Goal: Communication & Community: Answer question/provide support

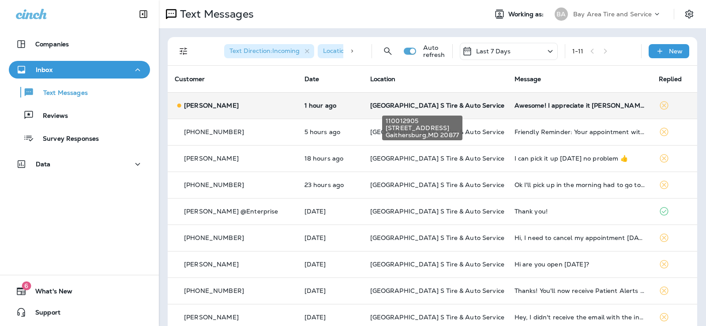
click at [460, 106] on span "[GEOGRAPHIC_DATA] S Tire & Auto Service" at bounding box center [437, 105] width 134 height 8
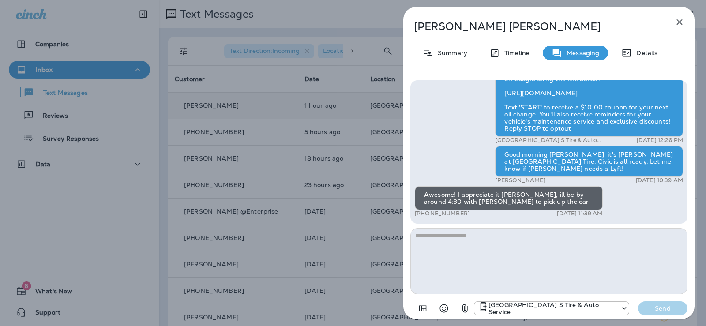
click at [463, 251] on textarea at bounding box center [548, 261] width 277 height 66
click at [444, 310] on icon "Select an emoji" at bounding box center [443, 308] width 11 height 11
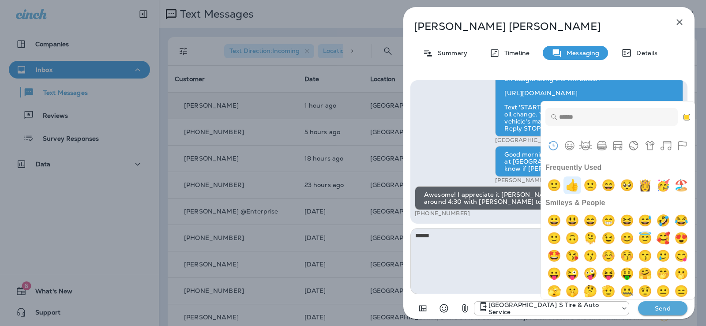
click at [573, 183] on img "+1" at bounding box center [572, 185] width 18 height 18
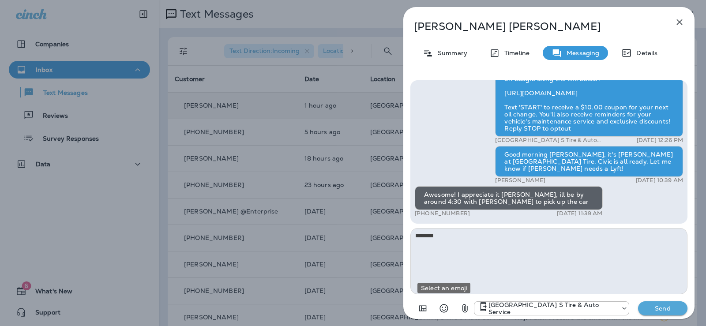
click at [445, 312] on icon "Select an emoji" at bounding box center [444, 308] width 8 height 8
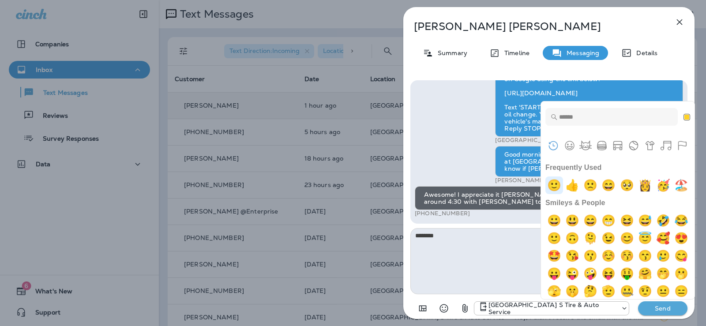
click at [553, 188] on img "slightly smiling face" at bounding box center [554, 185] width 18 height 18
type textarea "**********"
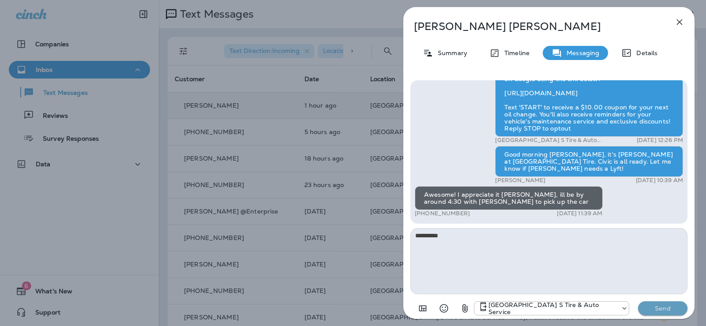
click at [667, 309] on p "Send" at bounding box center [662, 308] width 37 height 8
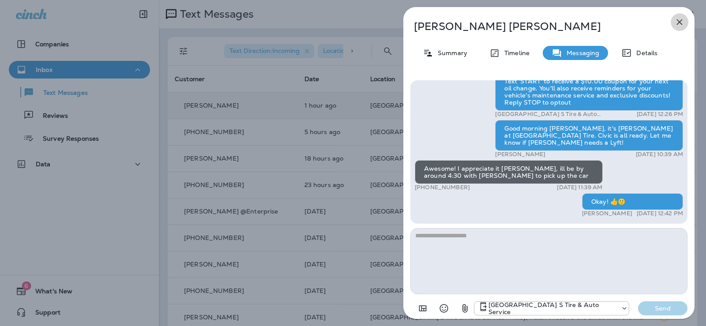
click at [677, 20] on icon "button" at bounding box center [679, 22] width 11 height 11
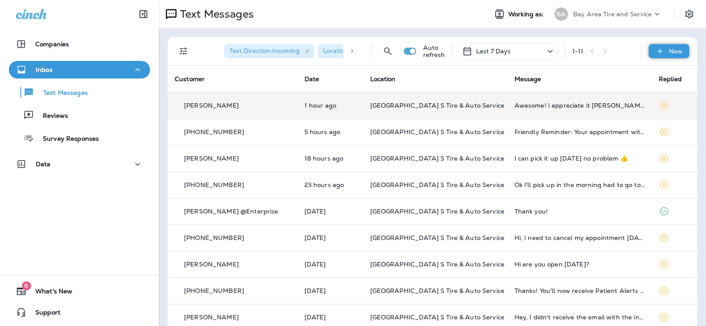
click at [672, 51] on p "New" at bounding box center [676, 51] width 14 height 7
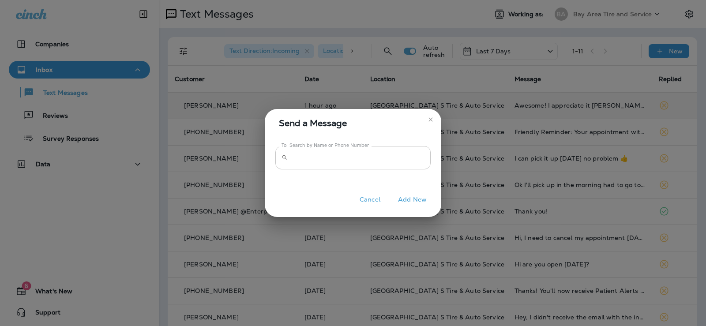
click at [302, 158] on input "To: Search by Name or Phone Number" at bounding box center [360, 157] width 139 height 23
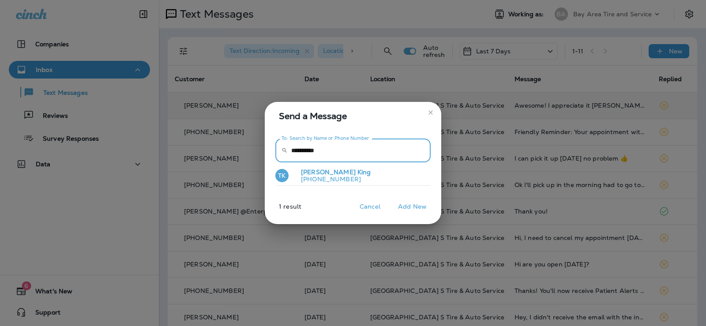
type input "**********"
click at [357, 174] on span "King" at bounding box center [364, 172] width 14 height 8
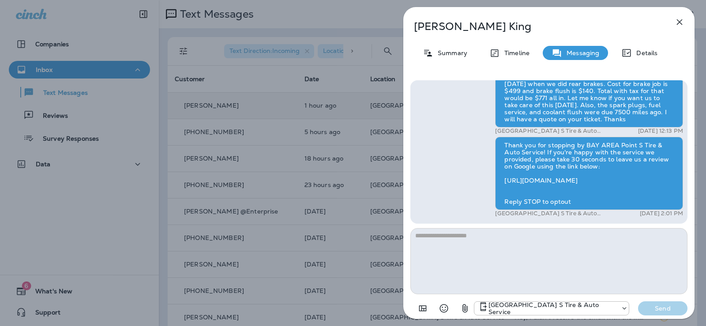
click at [442, 236] on textarea at bounding box center [548, 261] width 277 height 66
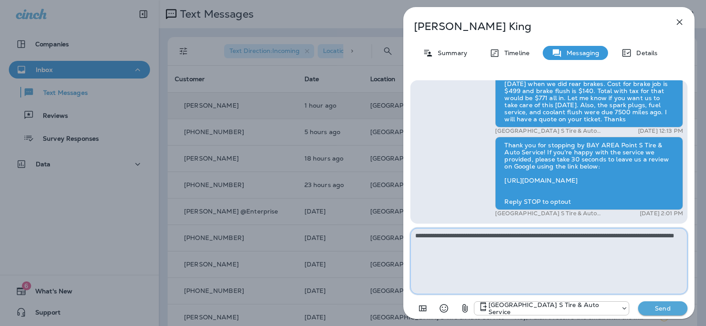
type textarea "**********"
click at [650, 308] on p "Send" at bounding box center [662, 308] width 37 height 8
